Goal: Task Accomplishment & Management: Complete application form

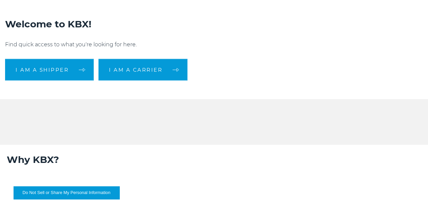
scroll to position [176, 0]
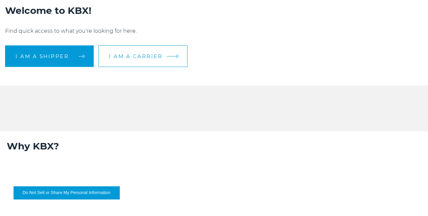
click at [162, 59] on span "I am a carrier" at bounding box center [135, 56] width 53 height 5
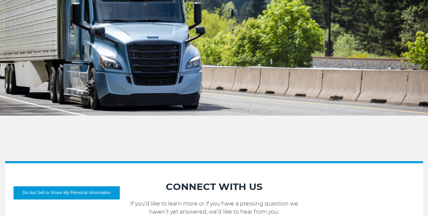
scroll to position [623, 0]
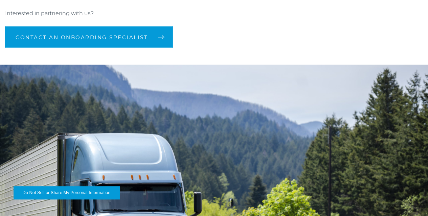
click at [330, 182] on div "We are looking for quality carriers. Interested in partnering with us? CONTACT …" at bounding box center [214, 138] width 428 height 336
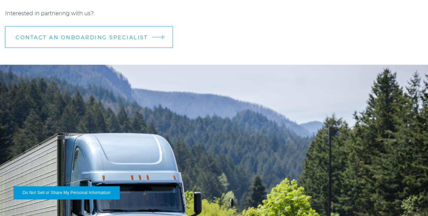
click at [173, 48] on link "CONTACT AN ONBOARDING SPECIALIST" at bounding box center [89, 37] width 168 height 22
click at [148, 40] on span "CONTACT AN ONBOARDING SPECIALIST" at bounding box center [82, 37] width 132 height 5
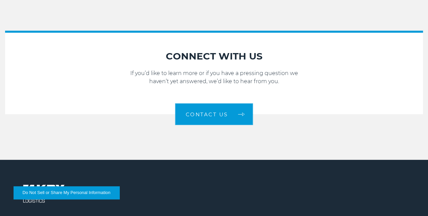
scroll to position [952, 0]
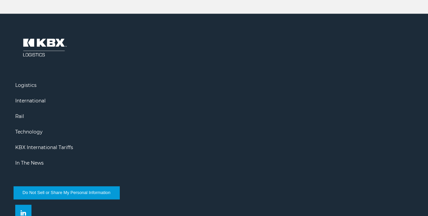
scroll to position [771, 0]
